Goal: Check status

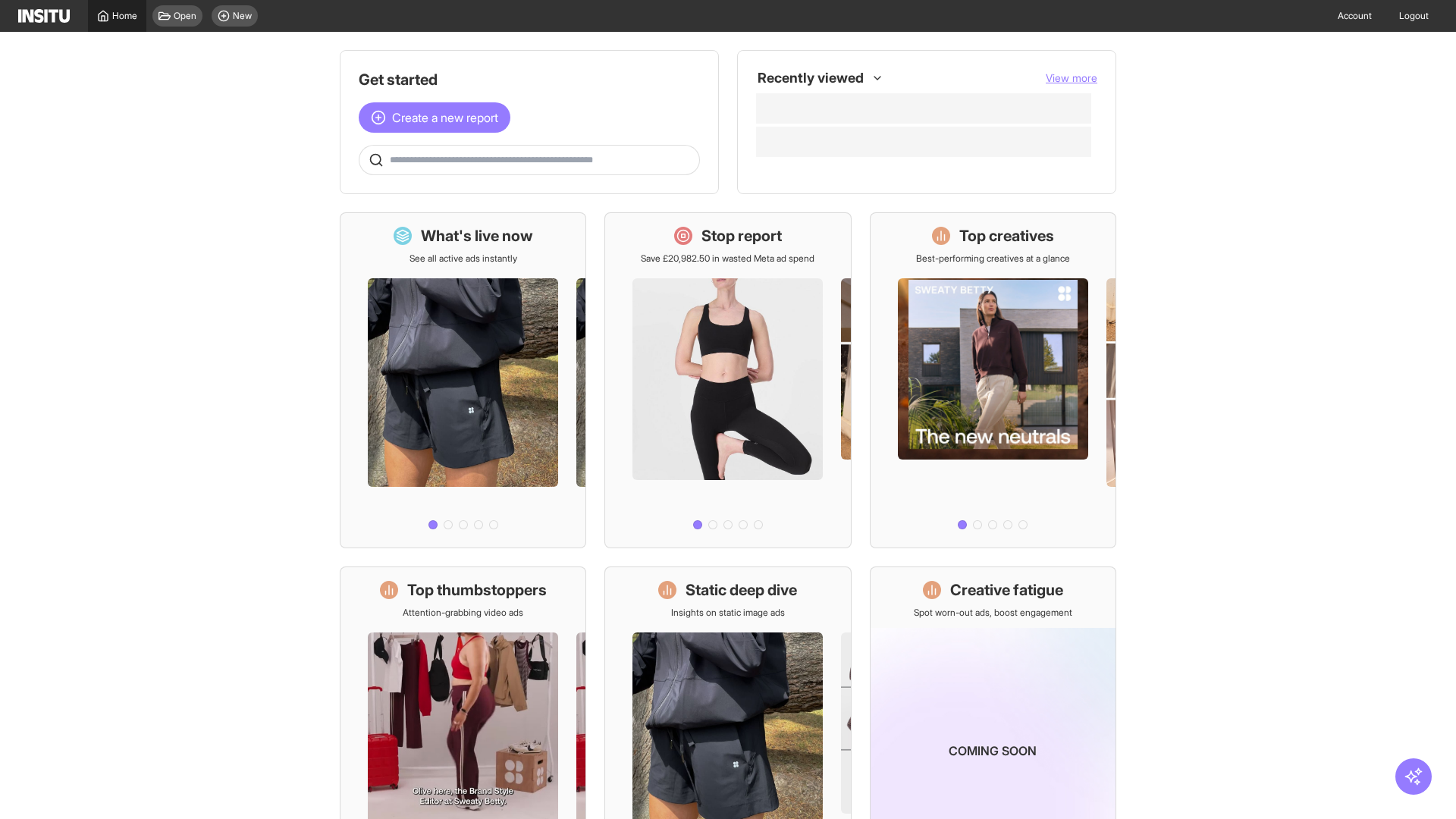
click at [117, 16] on span "Home" at bounding box center [125, 15] width 25 height 12
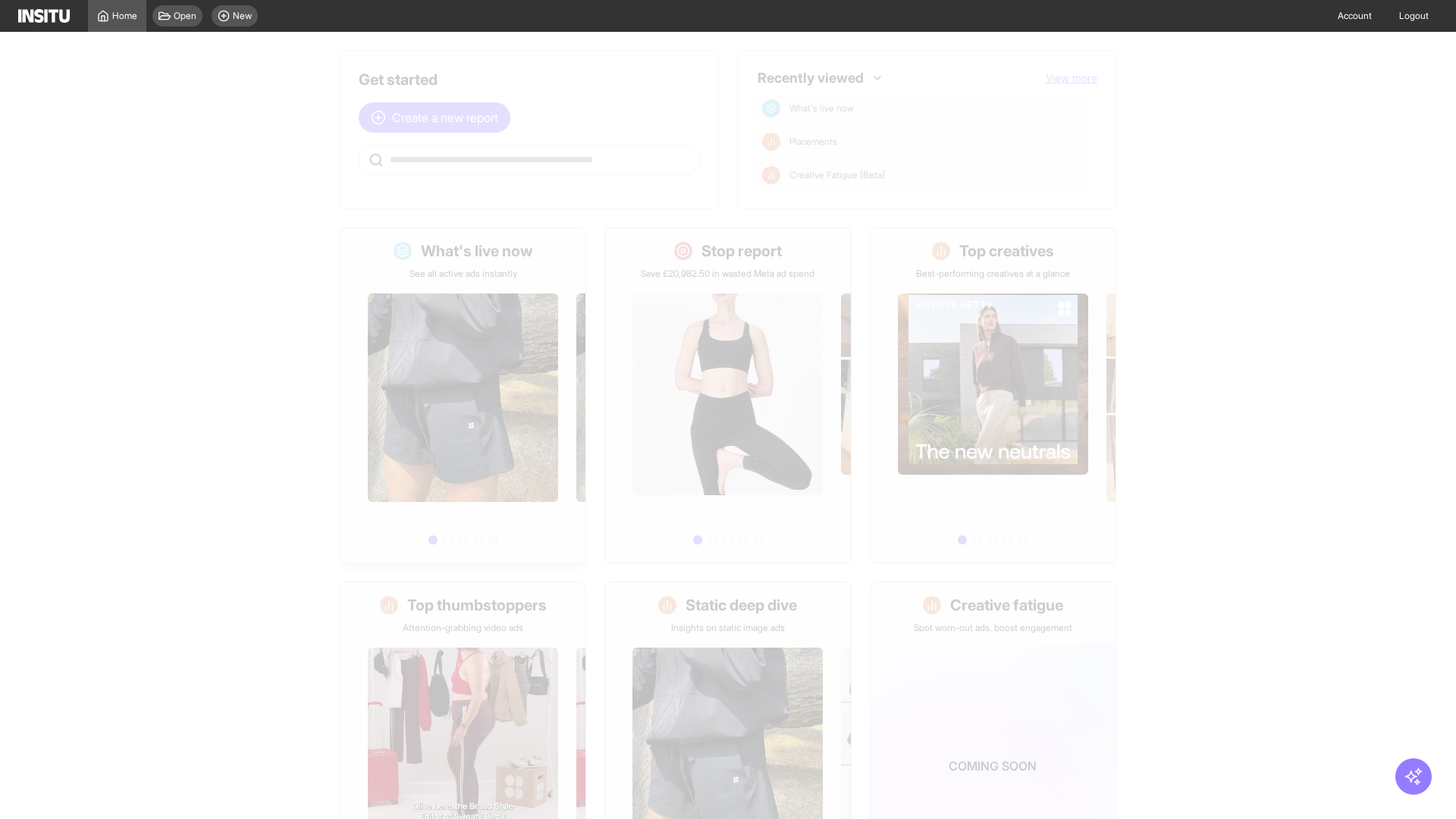
click at [463, 395] on div at bounding box center [463, 415] width 245 height 271
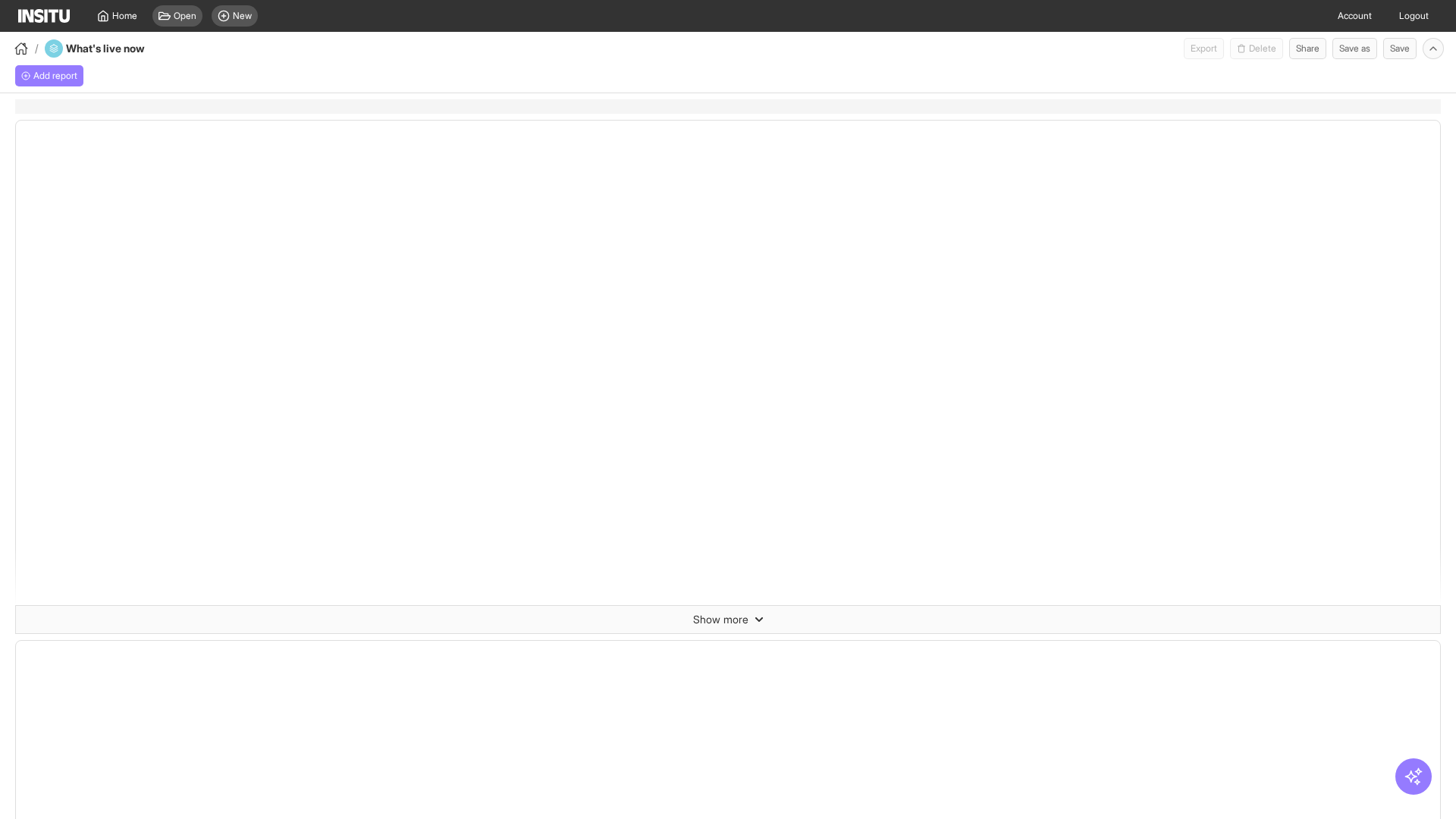
select select "**"
